Goal: Share content: Share content

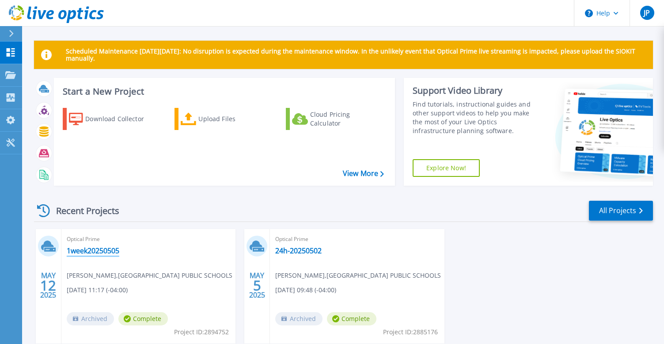
click at [98, 250] on link "1week20250505" at bounding box center [93, 250] width 53 height 9
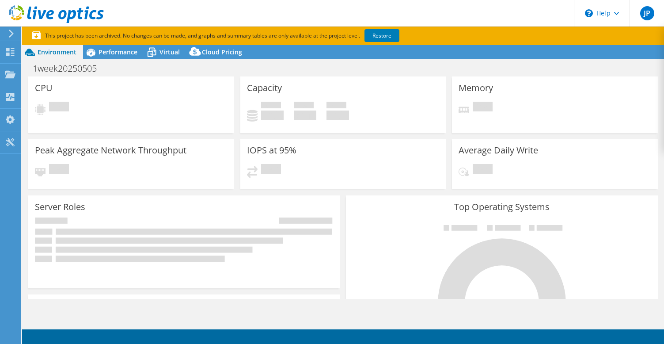
select select "USD"
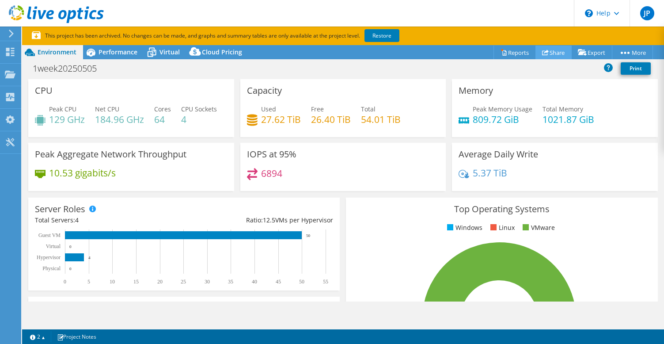
click at [549, 53] on link "Share" at bounding box center [554, 53] width 36 height 14
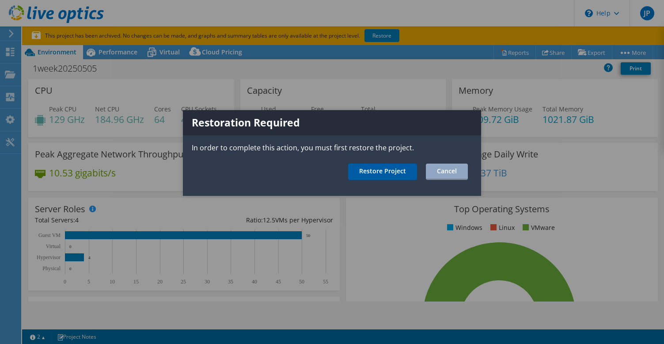
click at [392, 170] on link "Restore Project" at bounding box center [382, 171] width 69 height 16
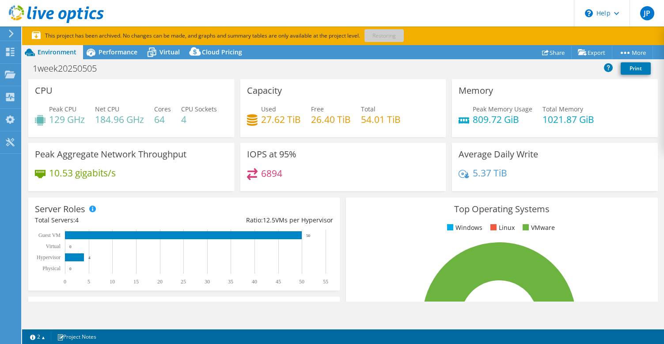
click at [57, 52] on span "Environment" at bounding box center [57, 52] width 39 height 8
click at [60, 50] on span "Environment" at bounding box center [57, 52] width 39 height 8
click at [26, 75] on div "Projects" at bounding box center [42, 75] width 42 height 22
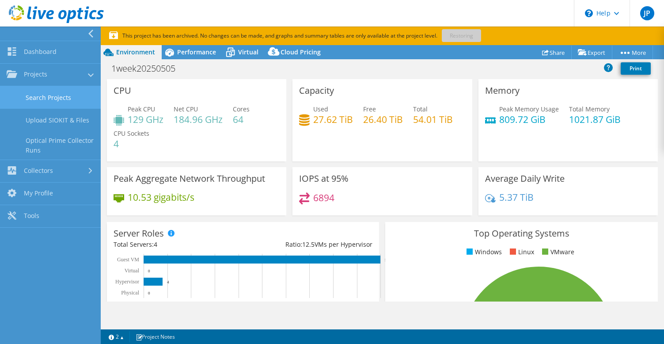
click at [65, 96] on link "Search Projects" at bounding box center [50, 97] width 101 height 23
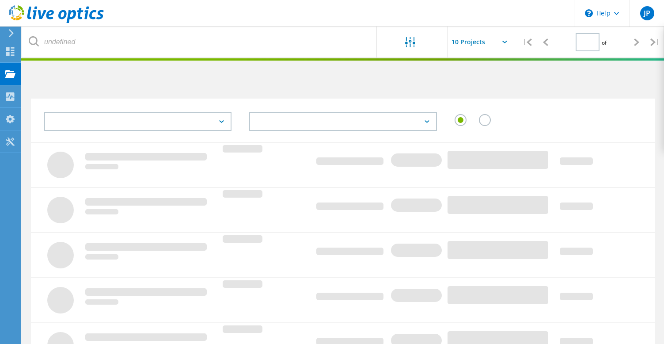
type input "1"
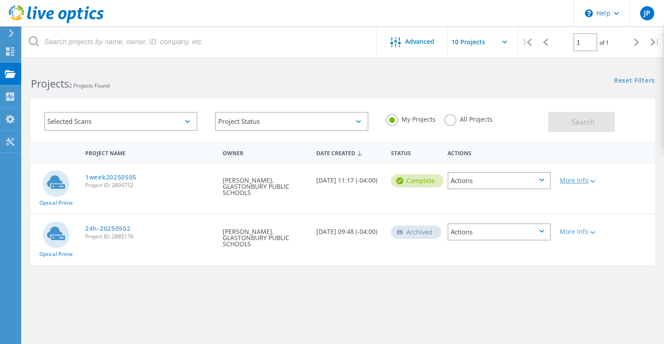
click at [574, 183] on div "More Info" at bounding box center [580, 180] width 41 height 6
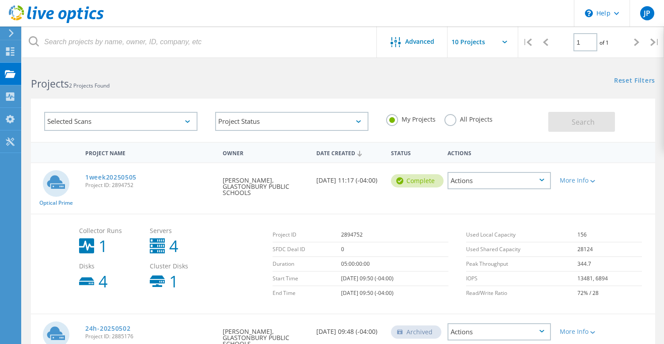
click at [509, 184] on div "Actions" at bounding box center [499, 180] width 103 height 17
click at [509, 184] on div "Share" at bounding box center [500, 188] width 102 height 14
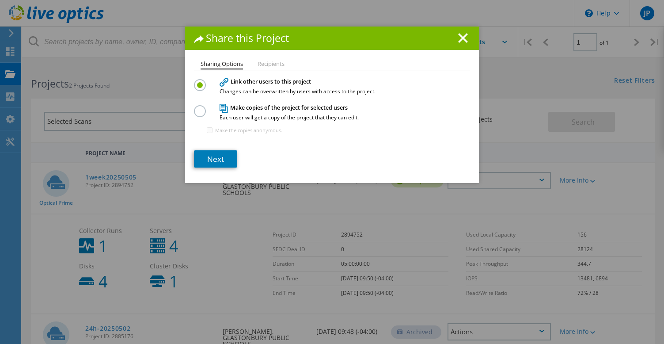
click at [268, 61] on li "Recipients" at bounding box center [271, 64] width 27 height 7
click at [267, 63] on li "Recipients" at bounding box center [271, 64] width 27 height 7
click at [210, 159] on link "Next" at bounding box center [215, 158] width 43 height 17
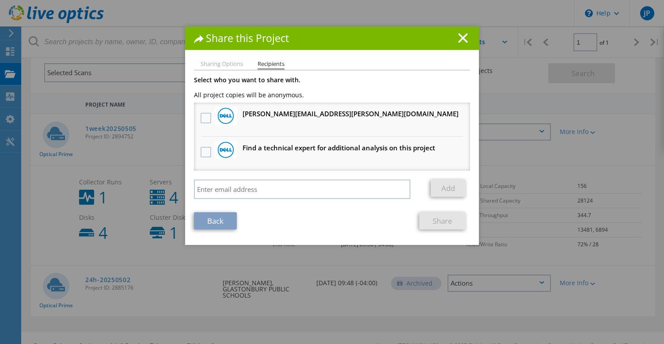
scroll to position [44, 0]
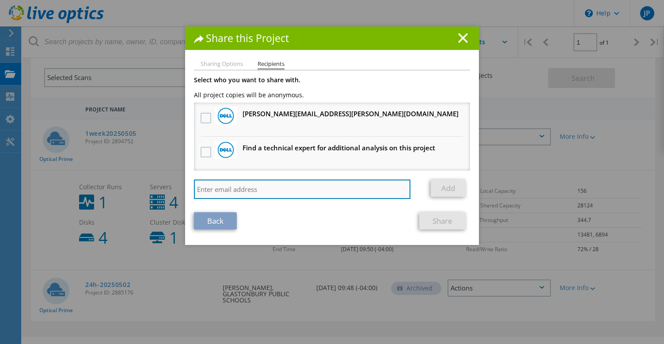
click at [223, 186] on input "search" at bounding box center [302, 188] width 217 height 19
click at [327, 189] on input "search" at bounding box center [302, 188] width 217 height 19
paste input "david_zhang@shi.com"
type input "david_zhang@shi.com"
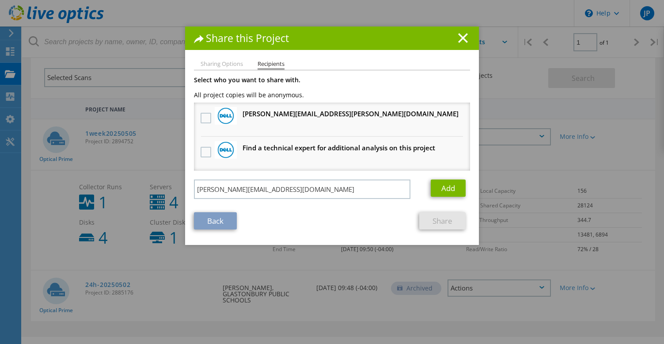
click at [213, 222] on link "Back" at bounding box center [215, 220] width 43 height 17
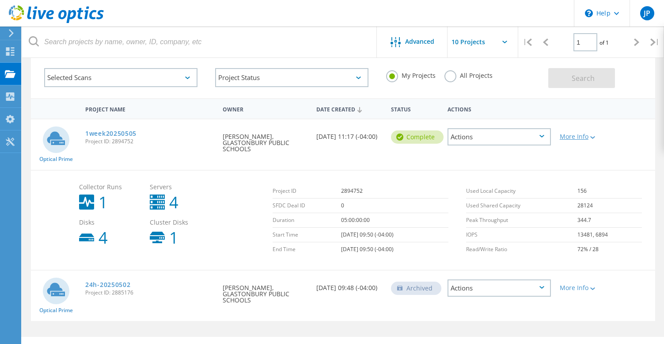
click at [580, 137] on div "More Info" at bounding box center [580, 136] width 41 height 6
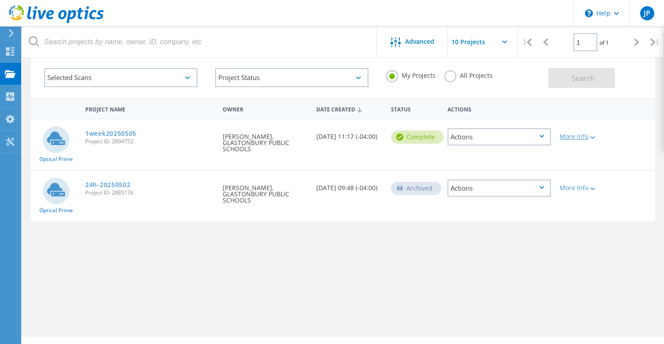
click at [580, 137] on div "More Info" at bounding box center [580, 136] width 41 height 6
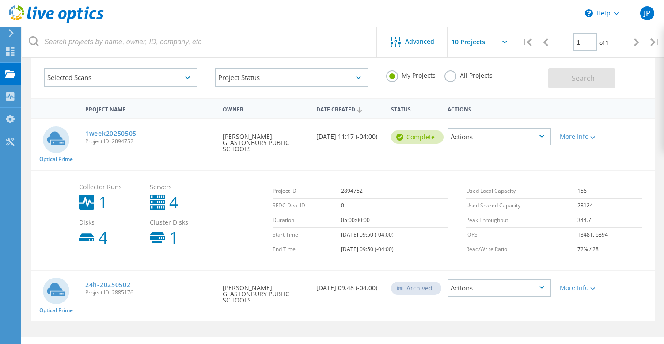
click at [531, 137] on div "Actions" at bounding box center [499, 136] width 103 height 17
click at [517, 144] on div "Share" at bounding box center [500, 144] width 102 height 14
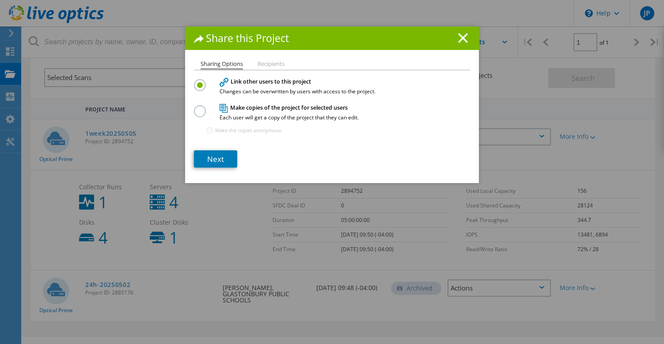
click at [198, 107] on label at bounding box center [201, 106] width 15 height 2
click at [0, 0] on input "radio" at bounding box center [0, 0] width 0 height 0
click at [211, 129] on input "Make the copies anonymous." at bounding box center [210, 130] width 6 height 6
checkbox input "true"
click at [215, 160] on link "Next" at bounding box center [215, 158] width 43 height 17
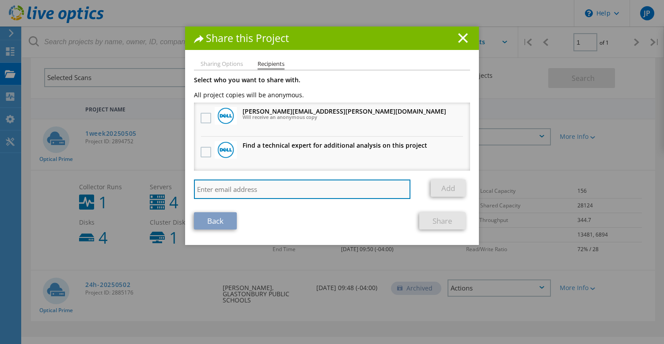
click at [226, 189] on input "search" at bounding box center [302, 188] width 217 height 19
paste input "david_zhang@shi.com"
type input "david_zhang@shi.com"
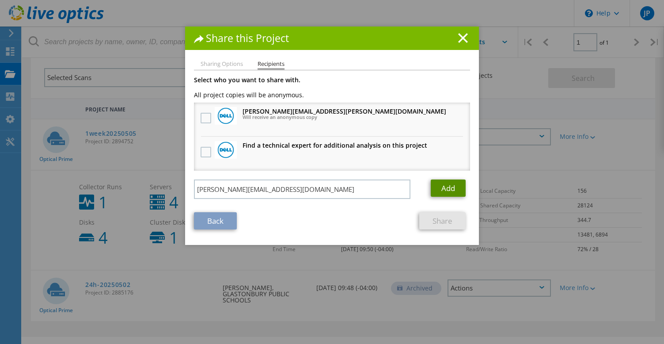
click at [450, 189] on link "Add" at bounding box center [448, 187] width 35 height 17
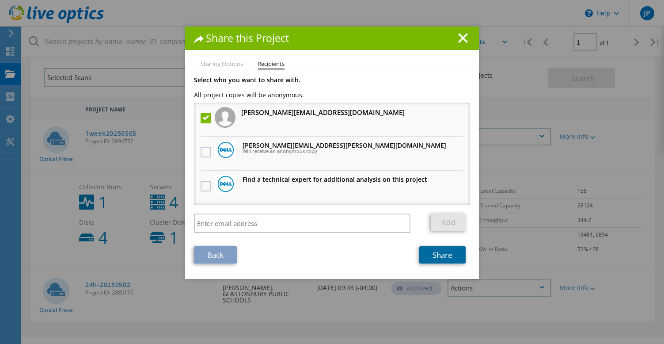
click at [446, 258] on link "Share" at bounding box center [442, 254] width 46 height 17
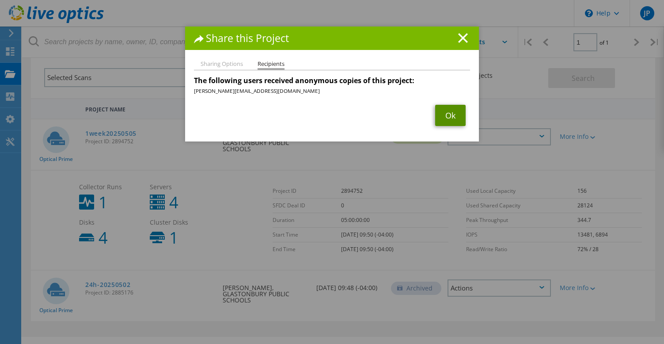
click at [452, 119] on link "Ok" at bounding box center [450, 115] width 30 height 21
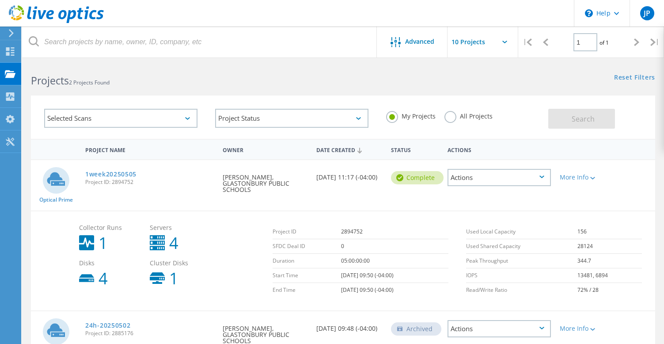
scroll to position [0, 0]
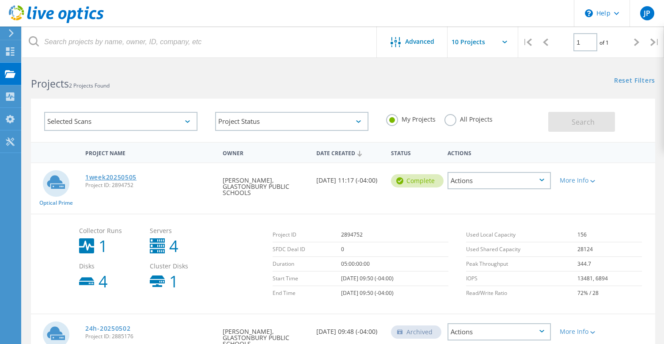
click at [116, 175] on link "1week20250505" at bounding box center [110, 177] width 51 height 6
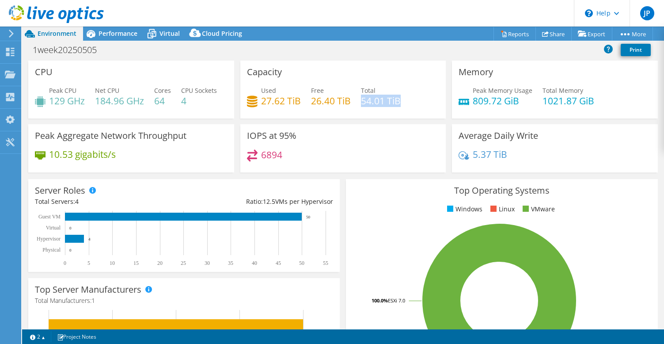
drag, startPoint x: 361, startPoint y: 101, endPoint x: 406, endPoint y: 100, distance: 45.1
click at [406, 100] on div "Used 27.62 TiB Free 26.40 TiB Total 54.01 TiB" at bounding box center [343, 100] width 193 height 29
click at [397, 101] on h4 "54.01 TiB" at bounding box center [381, 101] width 40 height 10
drag, startPoint x: 261, startPoint y: 102, endPoint x: 365, endPoint y: 98, distance: 104.3
click at [374, 99] on div "Used 27.62 TiB Free 26.40 TiB Total 54.01 TiB" at bounding box center [343, 100] width 193 height 29
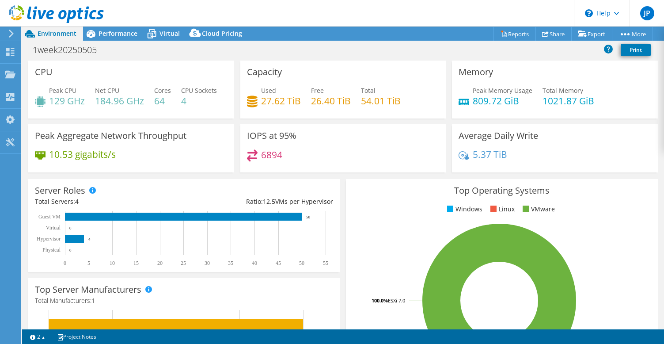
click at [374, 103] on h4 "54.01 TiB" at bounding box center [381, 101] width 40 height 10
click at [360, 98] on div "Used 27.62 TiB Free 26.40 TiB Total 54.01 TiB" at bounding box center [343, 100] width 193 height 29
drag, startPoint x: 351, startPoint y: 100, endPoint x: 305, endPoint y: 99, distance: 46.4
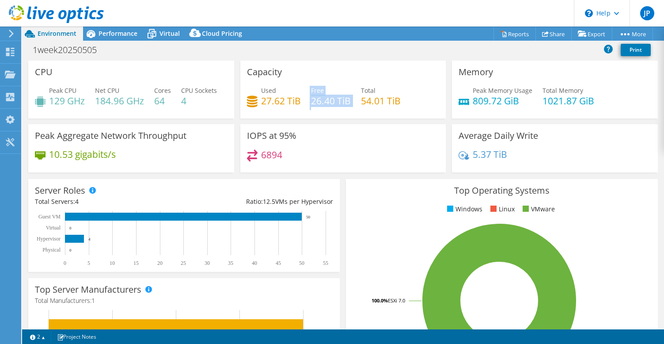
click at [305, 99] on div "Used 27.62 TiB Free 26.40 TiB Total 54.01 TiB" at bounding box center [343, 100] width 193 height 29
drag, startPoint x: 301, startPoint y: 100, endPoint x: 258, endPoint y: 98, distance: 43.4
click at [258, 98] on div "Used 27.62 TiB Free 26.40 TiB Total 54.01 TiB" at bounding box center [343, 100] width 193 height 29
click at [323, 104] on h4 "26.40 TiB" at bounding box center [331, 101] width 40 height 10
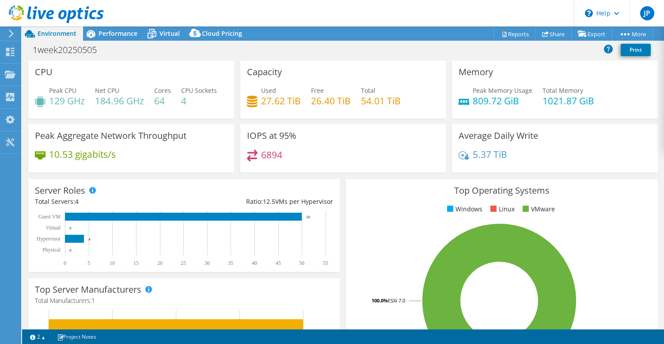
click at [323, 104] on h4 "26.40 TiB" at bounding box center [331, 101] width 40 height 10
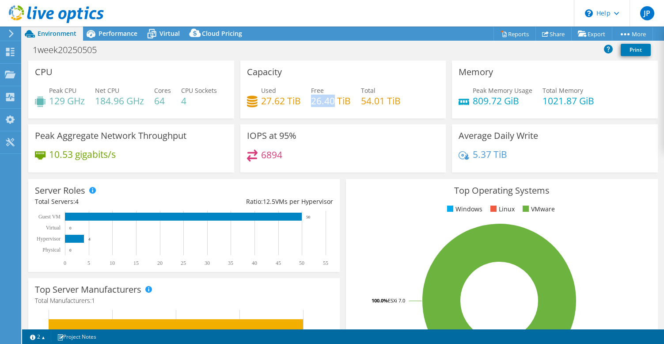
click at [323, 104] on h4 "26.40 TiB" at bounding box center [331, 101] width 40 height 10
click at [349, 3] on header "JP End User John Pedemonti pedemontij@glastonburyus.org GLASTONBURY PUBLIC SCHO…" at bounding box center [332, 13] width 664 height 27
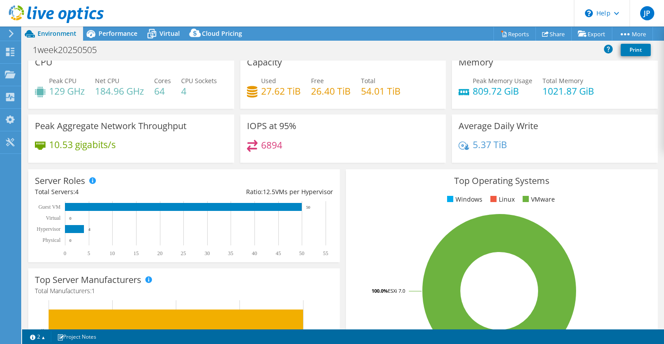
scroll to position [11, 0]
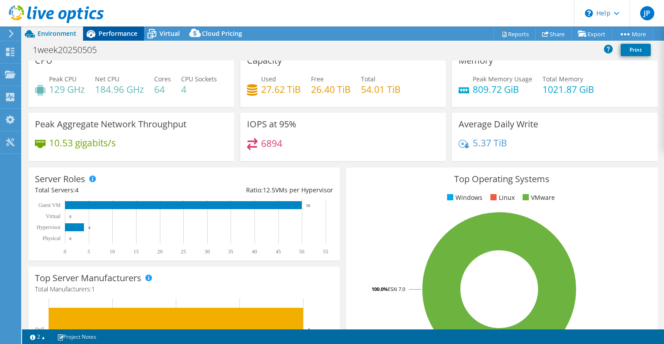
click at [122, 30] on span "Performance" at bounding box center [118, 33] width 39 height 8
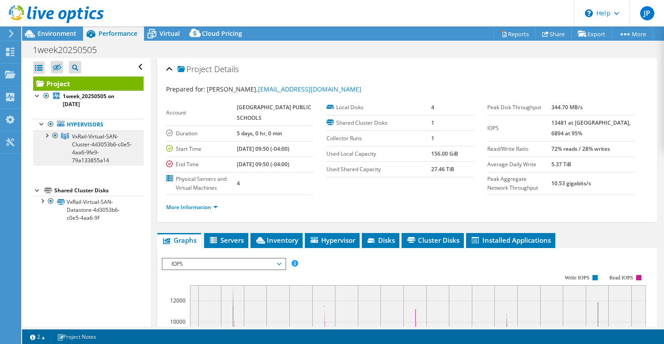
click at [104, 136] on span "VxRail-Virtual-SAN-Cluster-4d3053b6-c0e5-4aa6-9fe9-79a133855a14" at bounding box center [102, 148] width 60 height 31
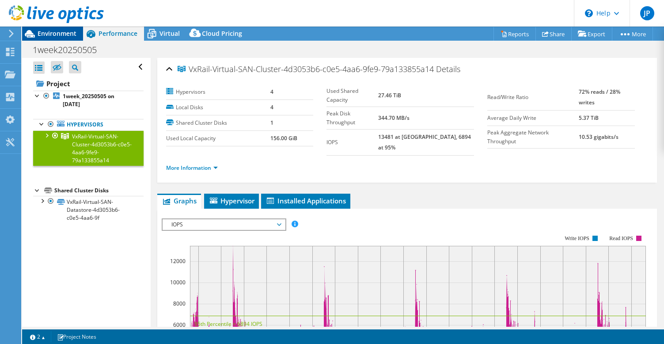
click at [69, 34] on span "Environment" at bounding box center [57, 33] width 39 height 8
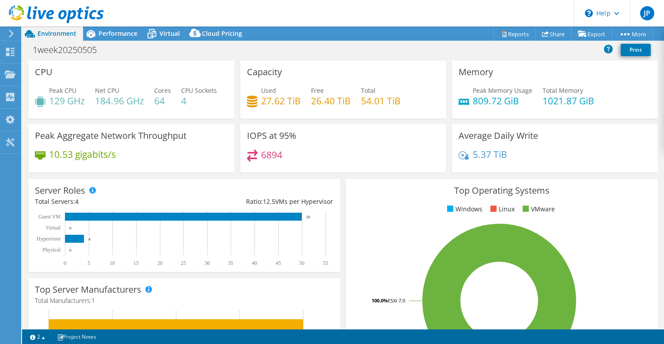
click at [166, 104] on h4 "64" at bounding box center [162, 101] width 17 height 10
